Goal: Task Accomplishment & Management: Complete application form

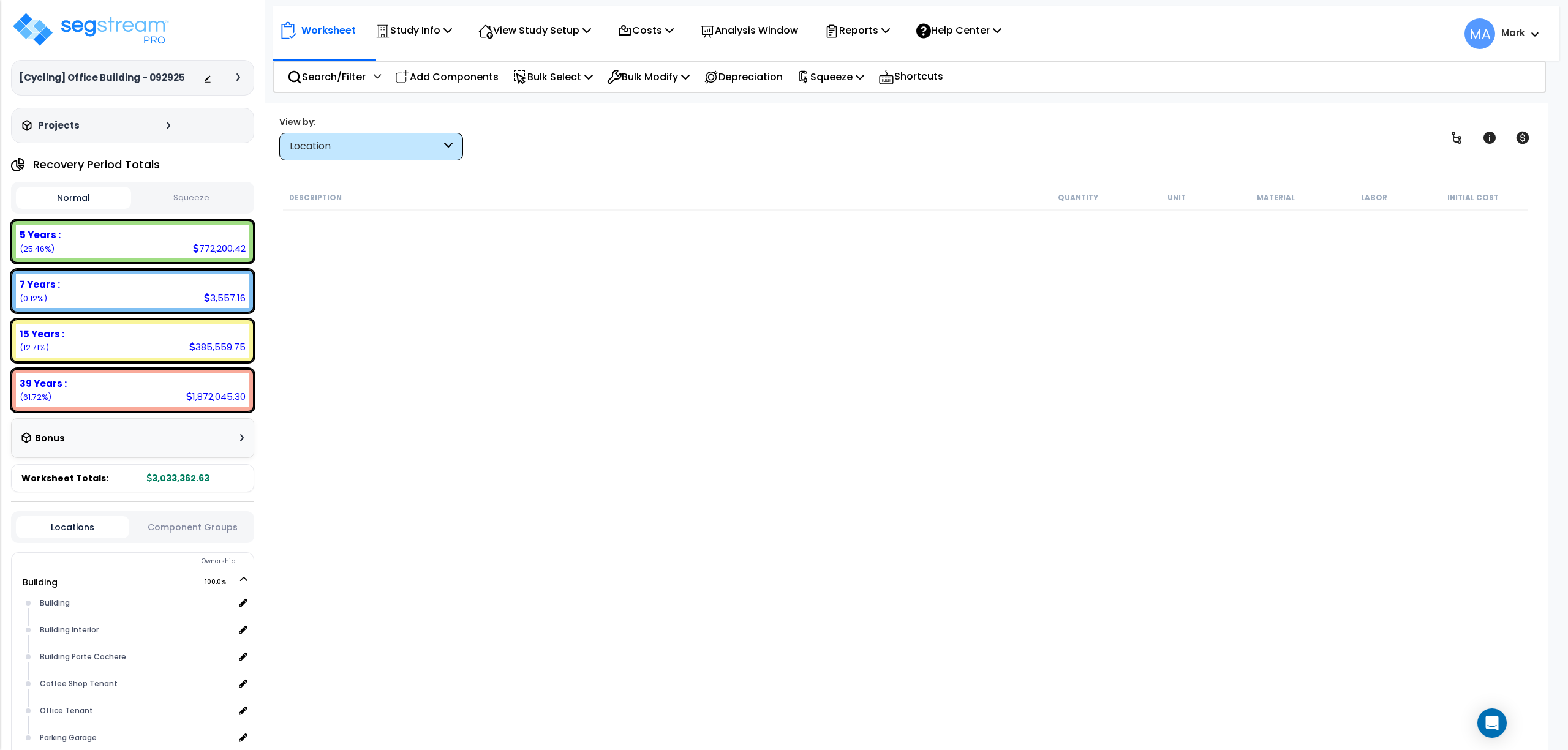
scroll to position [198, 0]
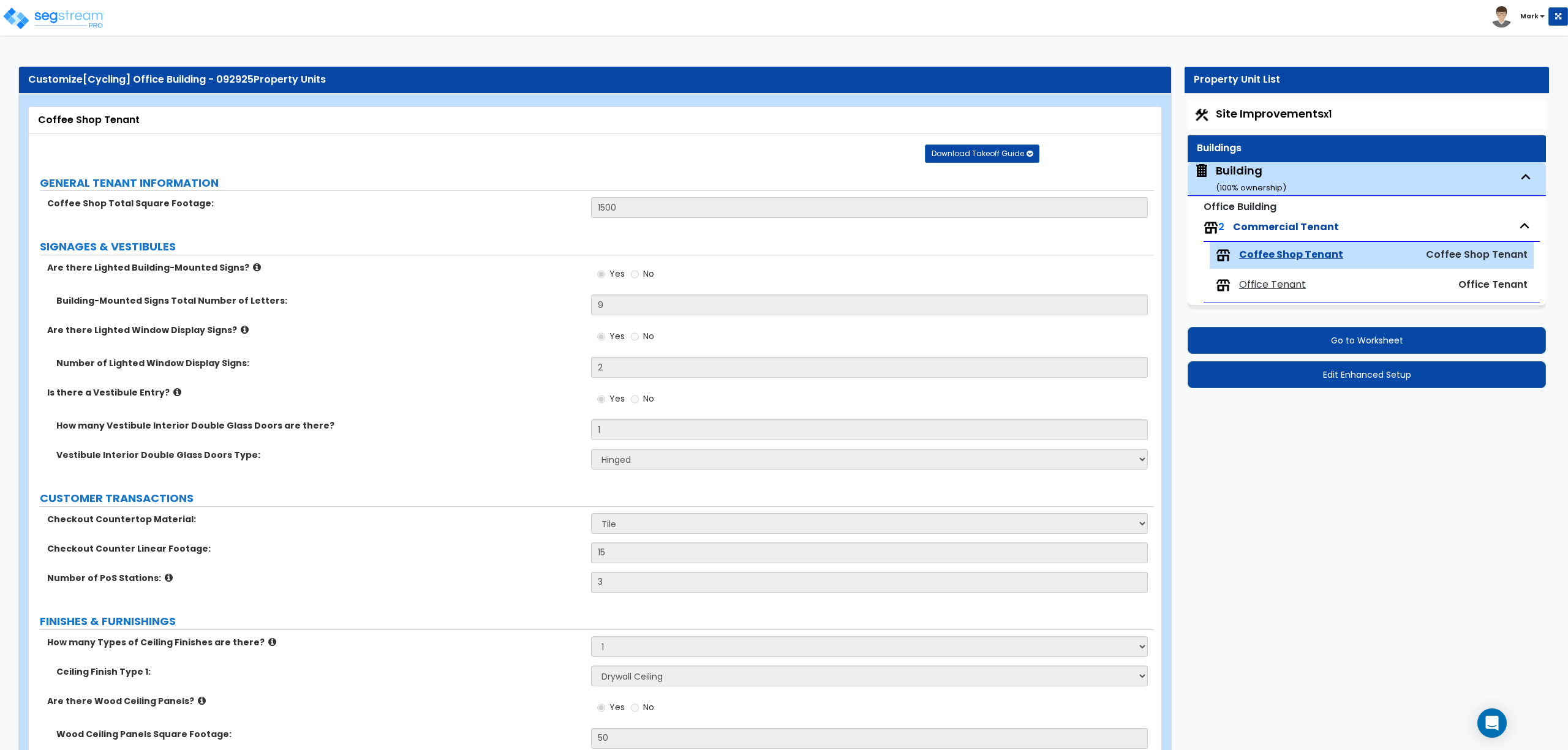
select select "1"
select select "6"
select select "1"
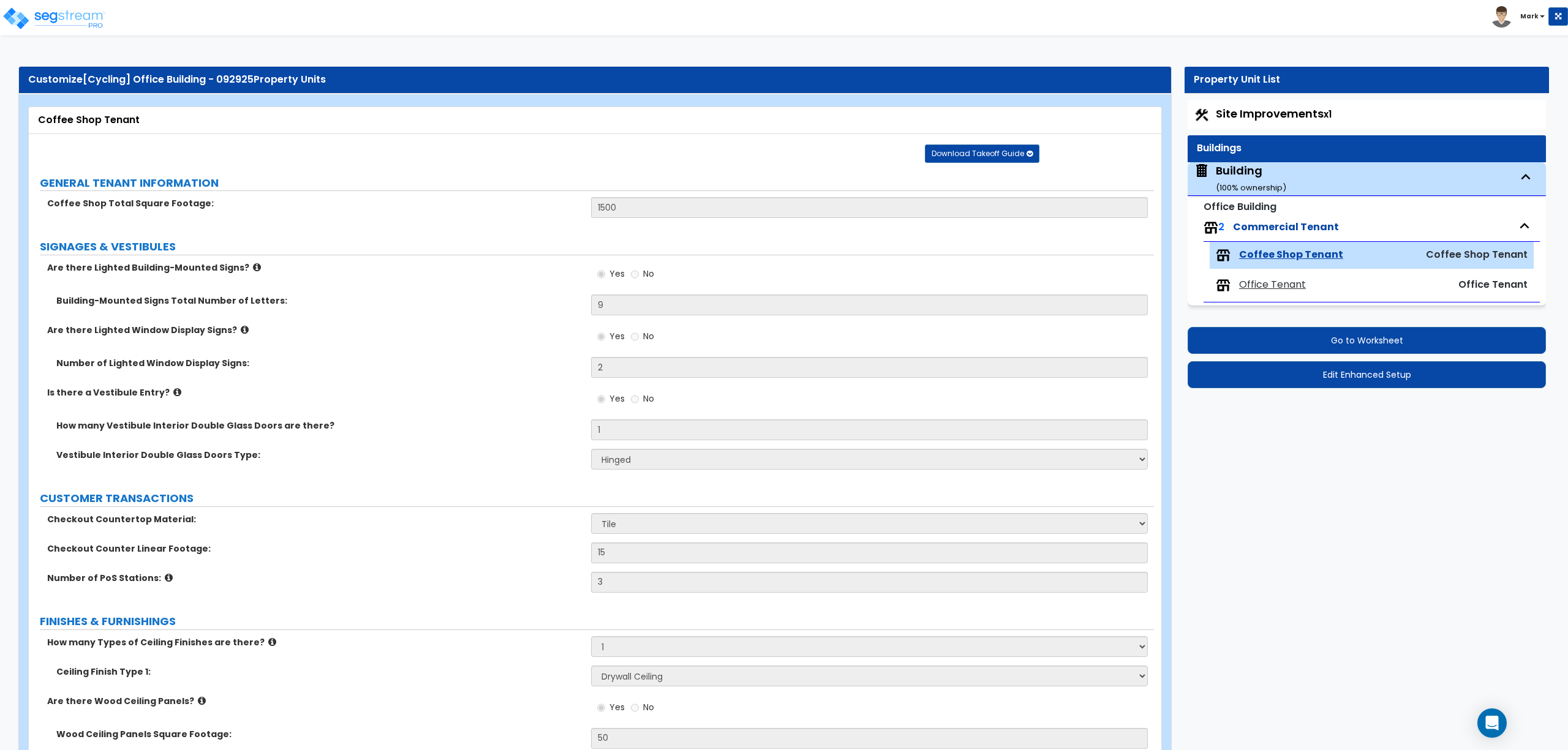
select select "1"
select select "5"
select select "2"
select select "1"
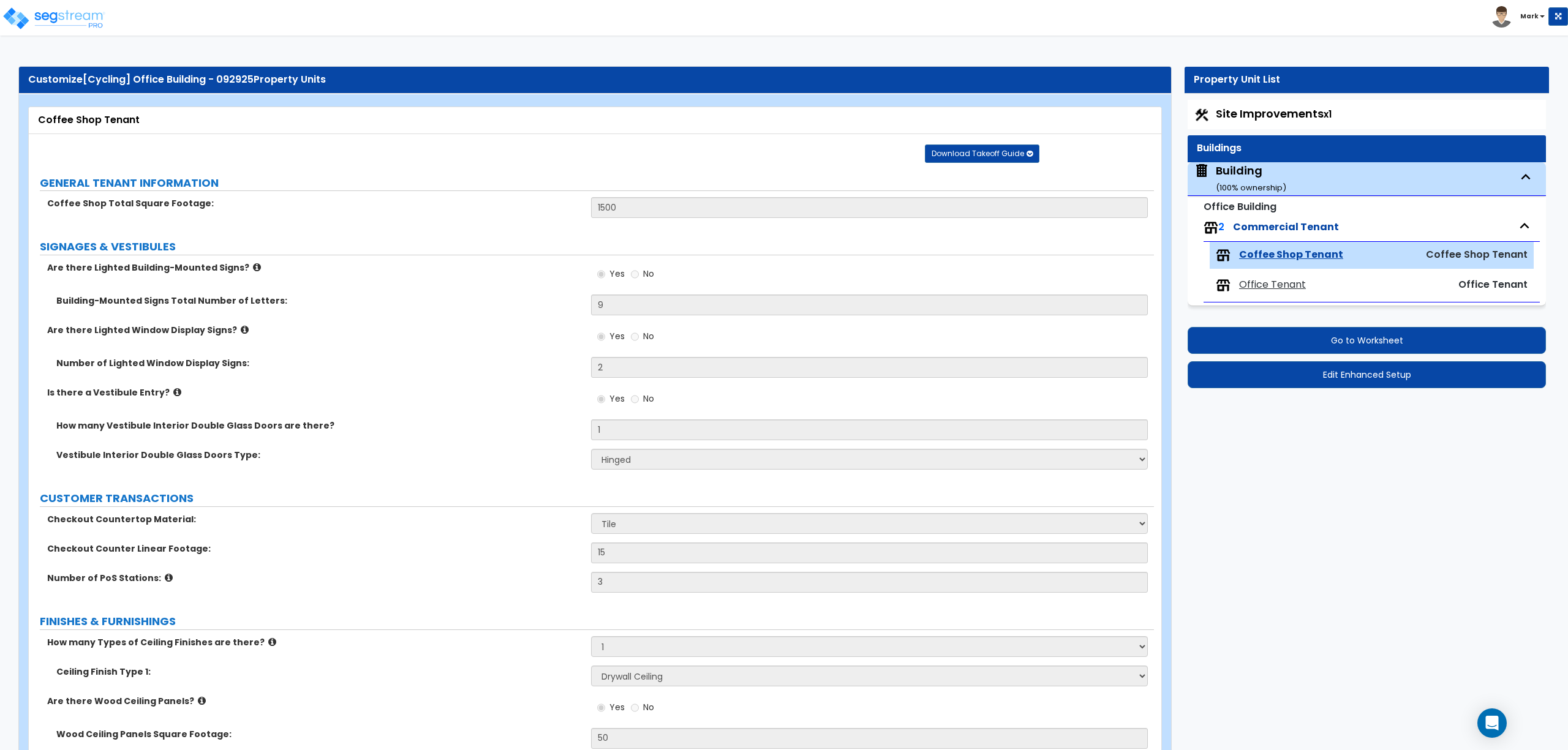
select select "3"
select select "1"
select select "2"
select select "1"
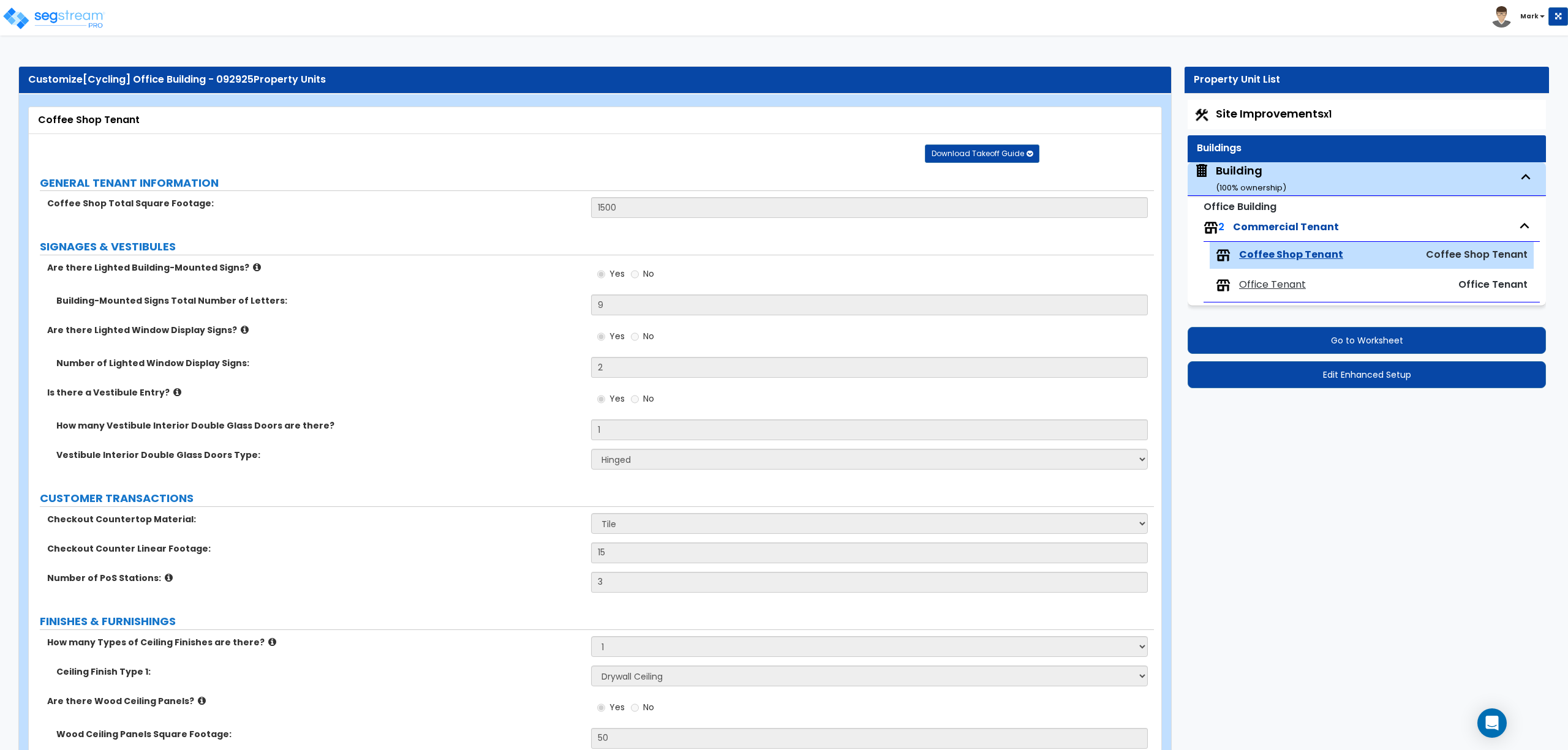
select select "2"
select select "1"
select select "3"
select select "2"
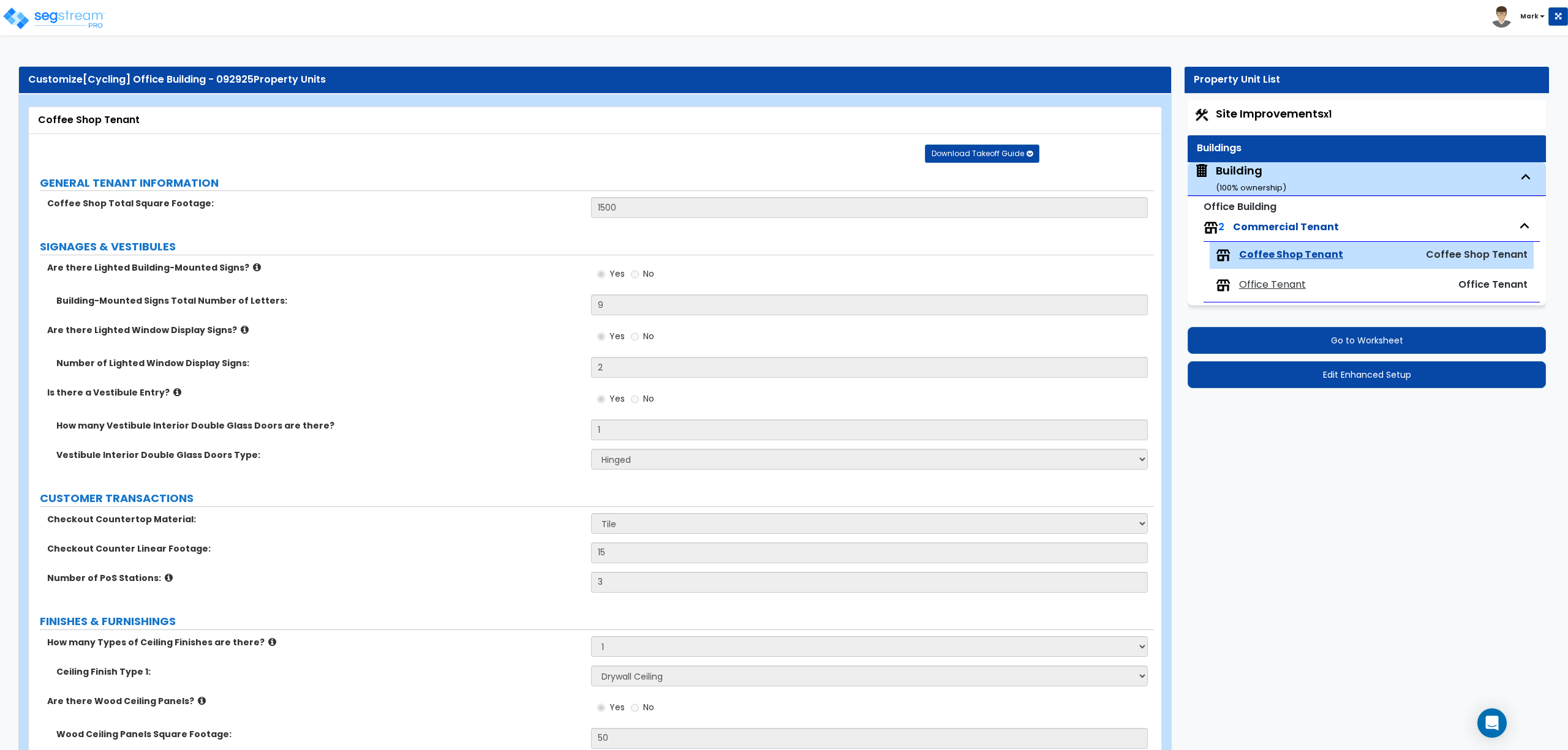
select select "1"
select select "2"
select select "1"
select select "4"
select select "2"
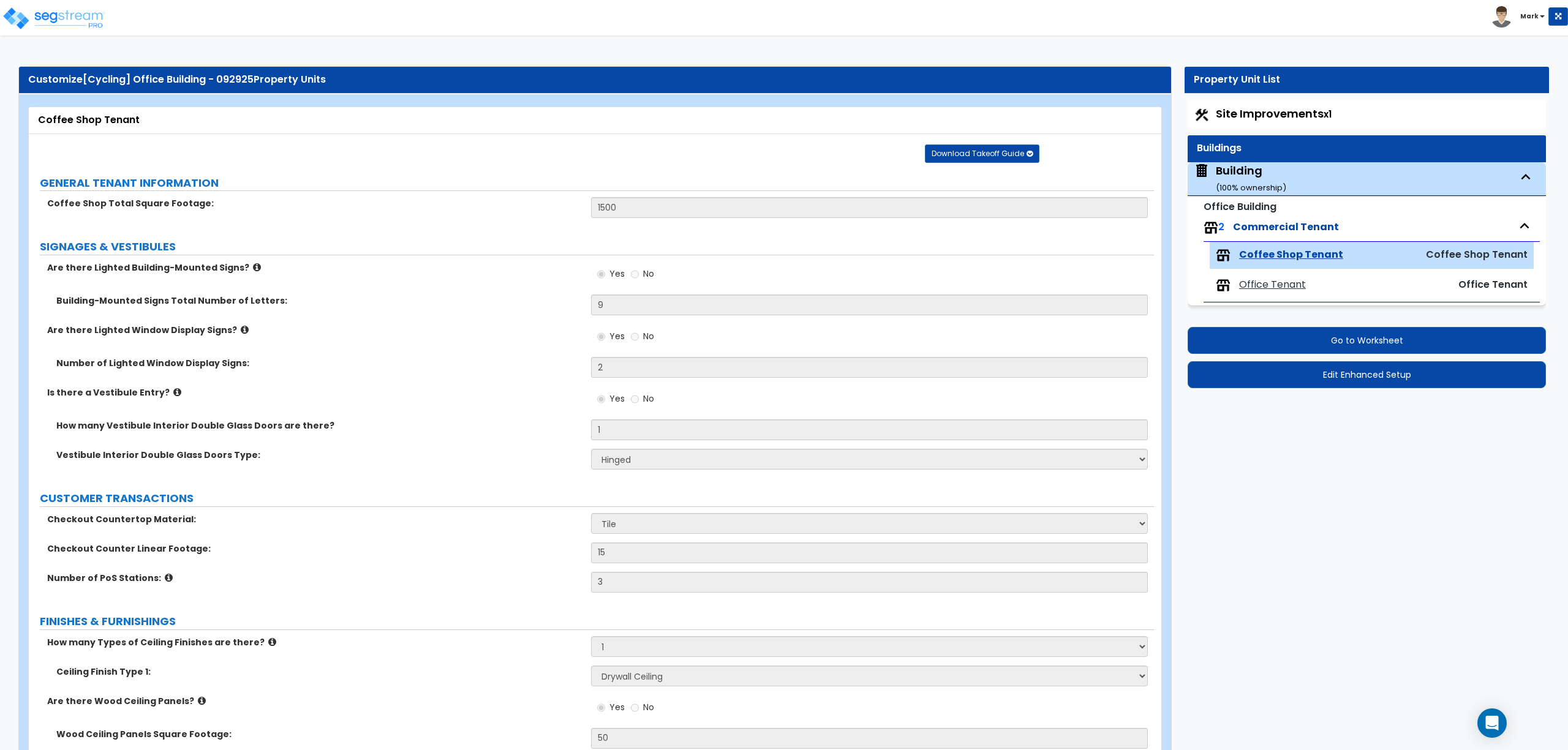
select select "2"
select select "1"
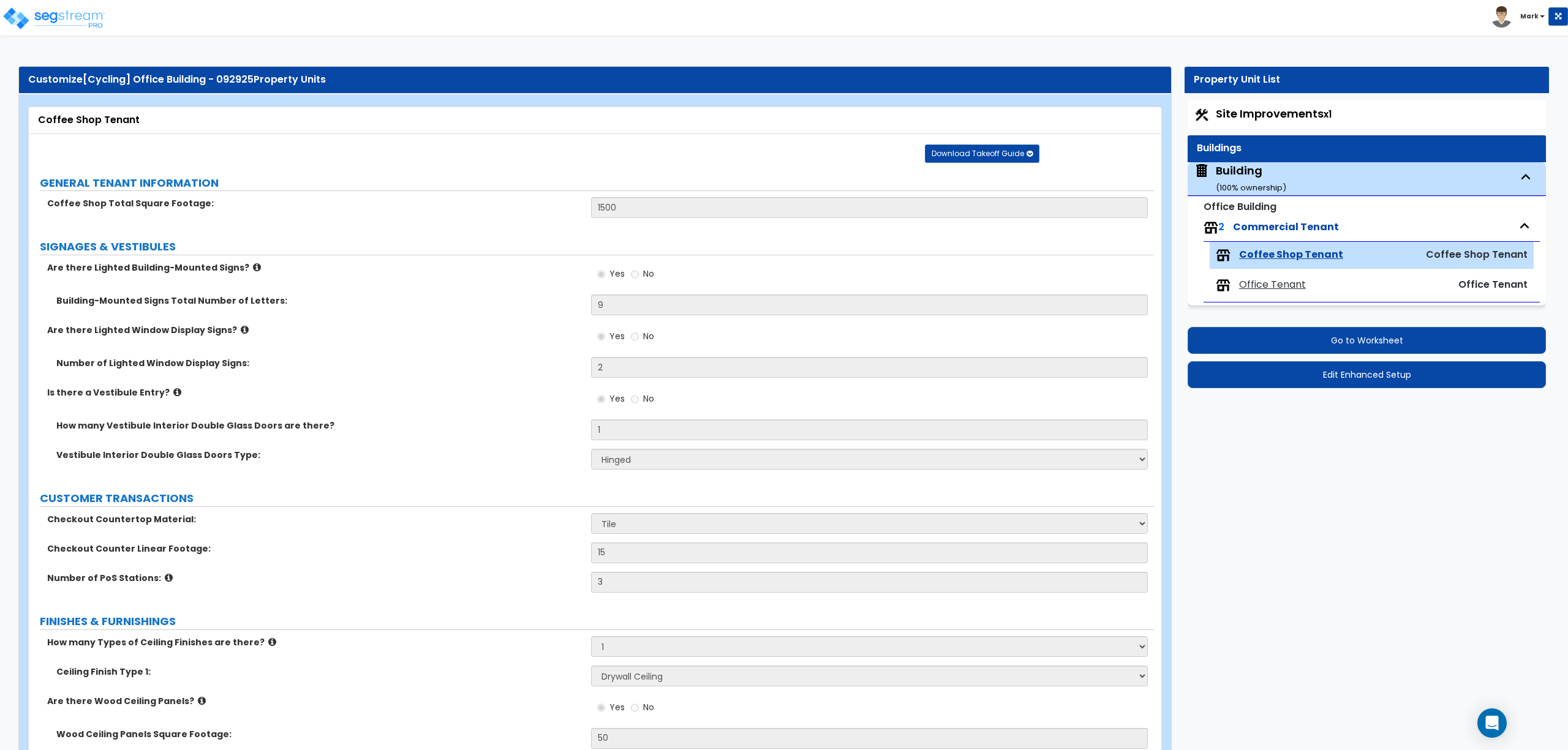
select select "2"
select select "1"
select select "3"
select select "1"
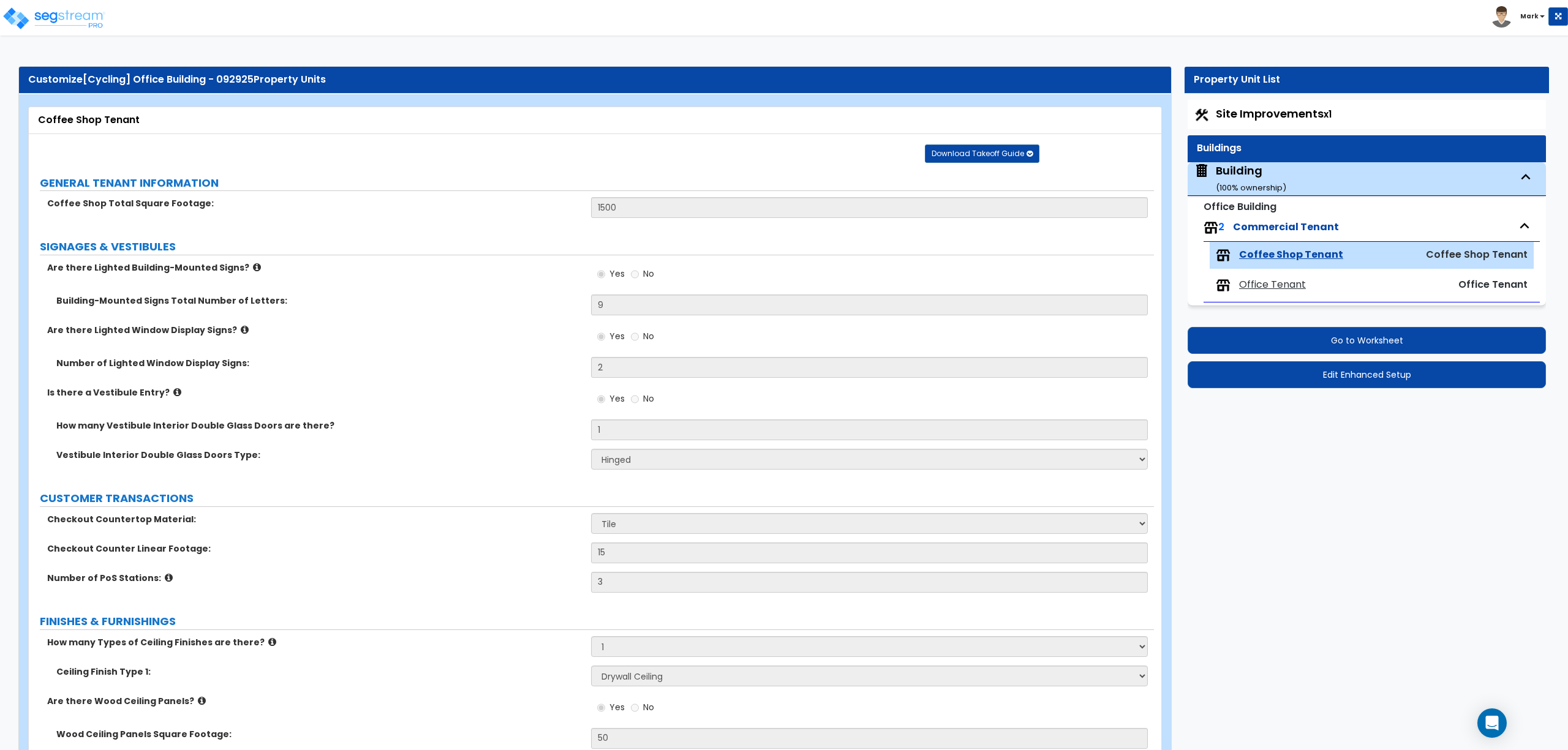
select select "2"
select select "1"
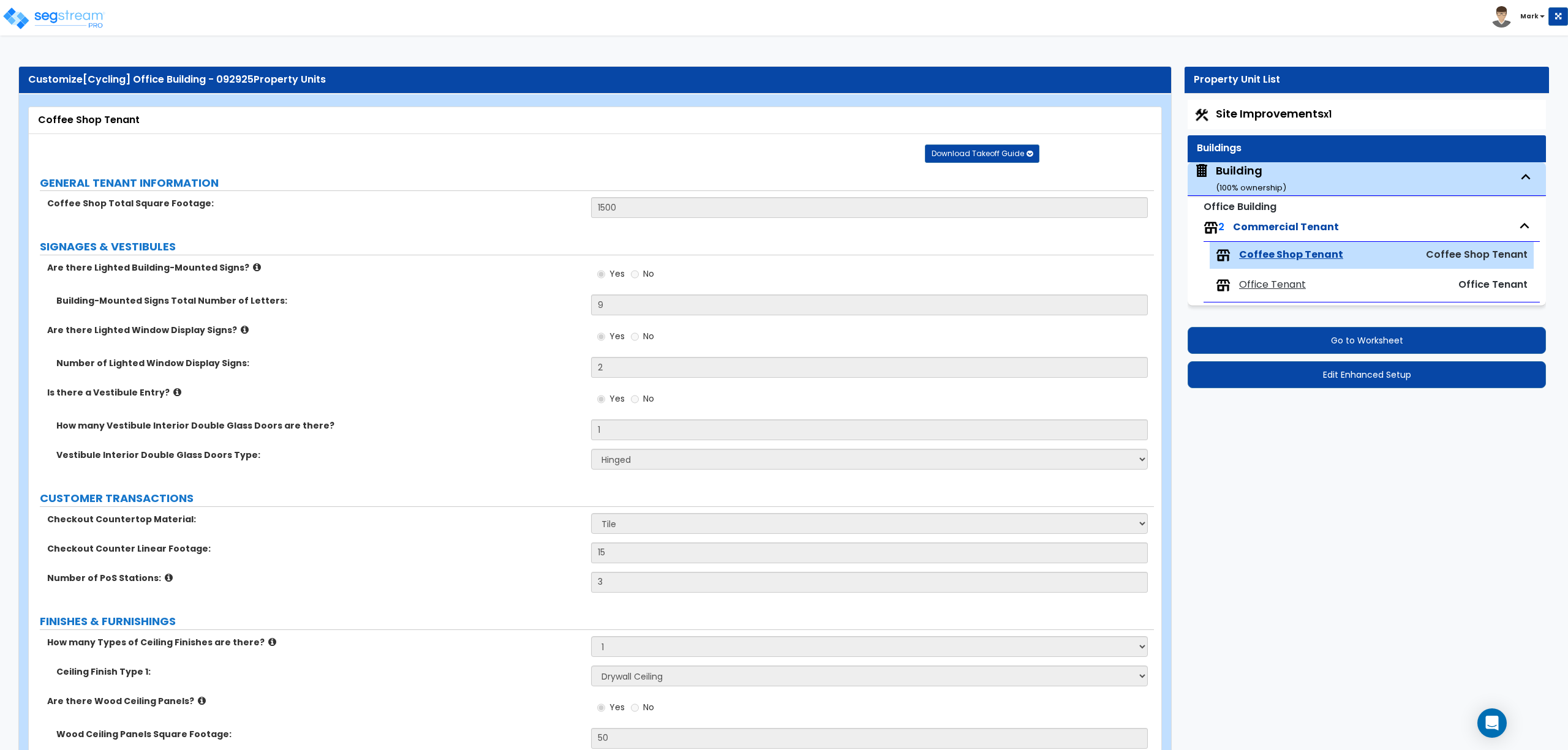
select select "3"
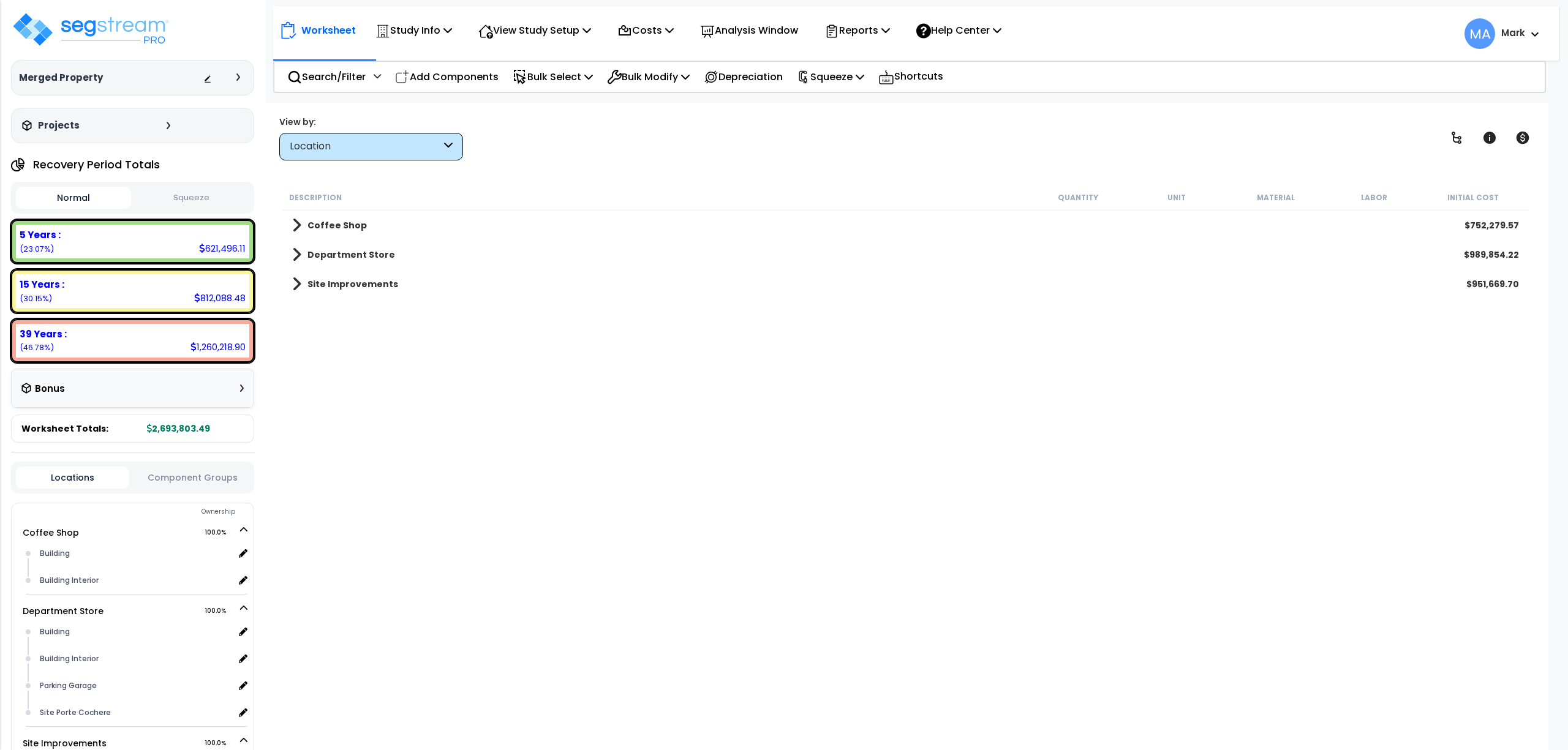
select select "2025"
